Goal: Navigation & Orientation: Find specific page/section

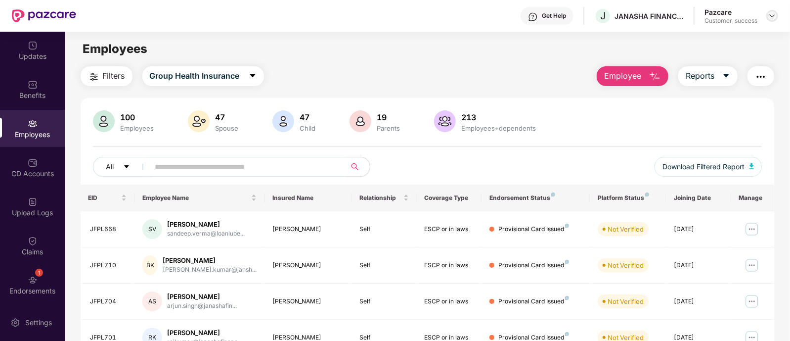
click at [771, 14] on img at bounding box center [772, 16] width 8 height 8
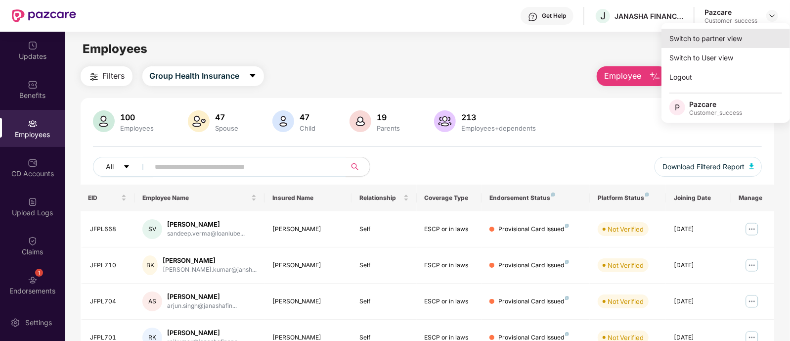
click at [696, 31] on div "Switch to partner view" at bounding box center [725, 38] width 128 height 19
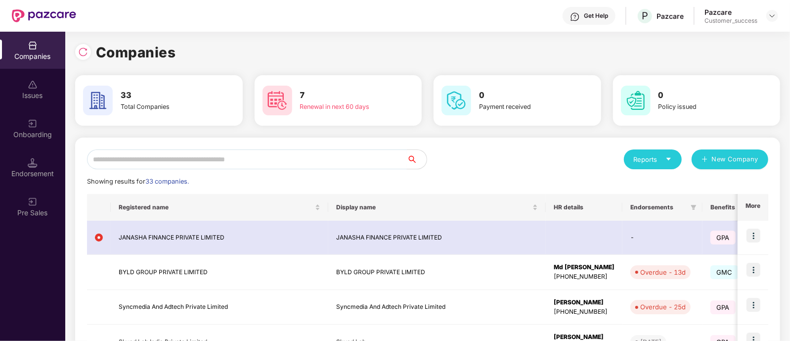
click at [336, 154] on input "text" at bounding box center [247, 159] width 320 height 20
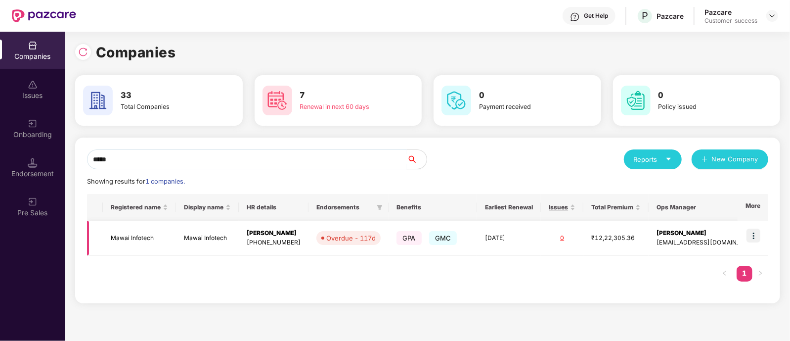
type input "*****"
click at [751, 238] on img at bounding box center [753, 235] width 14 height 14
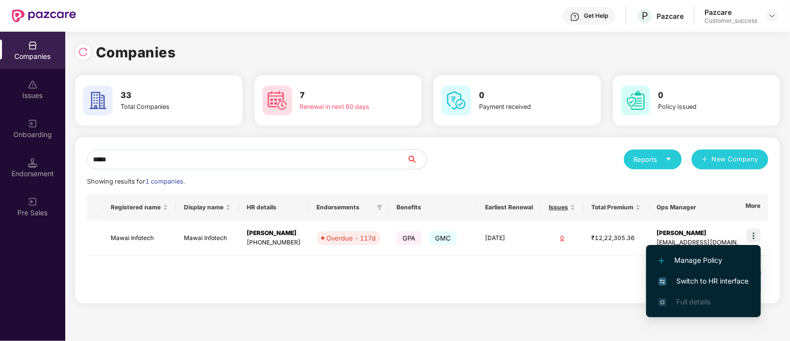
click at [688, 281] on span "Switch to HR interface" at bounding box center [703, 280] width 90 height 11
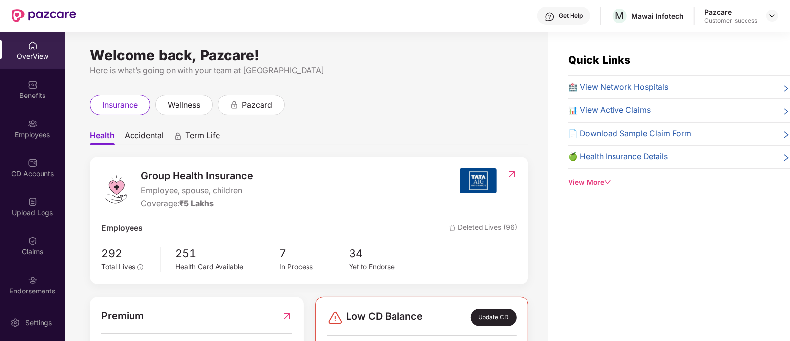
click at [37, 134] on div "Employees" at bounding box center [32, 134] width 65 height 10
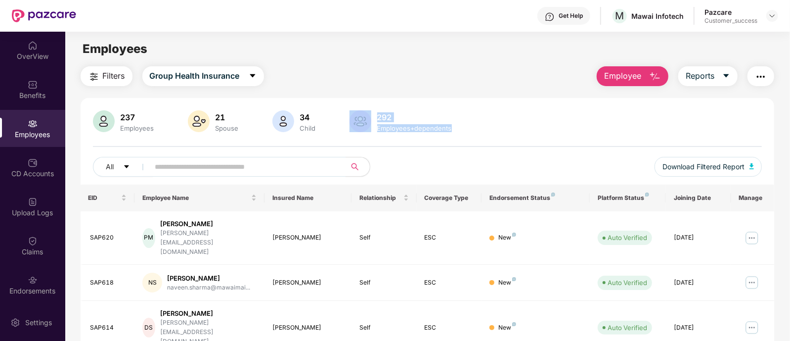
drag, startPoint x: 448, startPoint y: 127, endPoint x: 361, endPoint y: 116, distance: 87.7
click at [361, 116] on div "292 Employees+dependents" at bounding box center [401, 122] width 108 height 24
click at [444, 133] on div "292 Employees+dependents" at bounding box center [401, 122] width 108 height 24
